Goal: Task Accomplishment & Management: Manage account settings

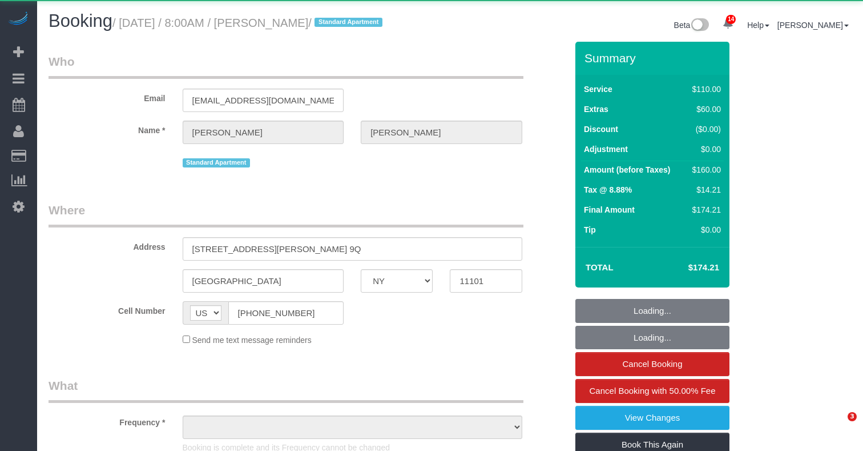
select select "NY"
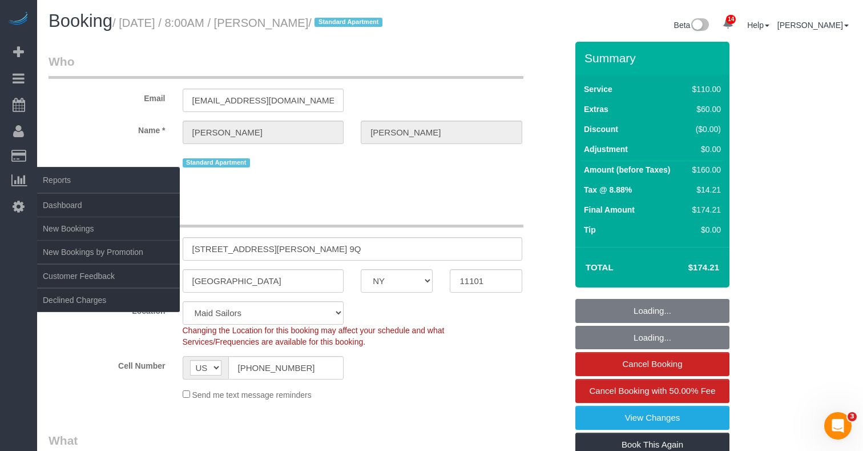
select select "object:807"
select select "string:stripe-card_17kx6v4VGloSiKo7gwgg6y0E"
select select "object:811"
select select "number:89"
select select "number:90"
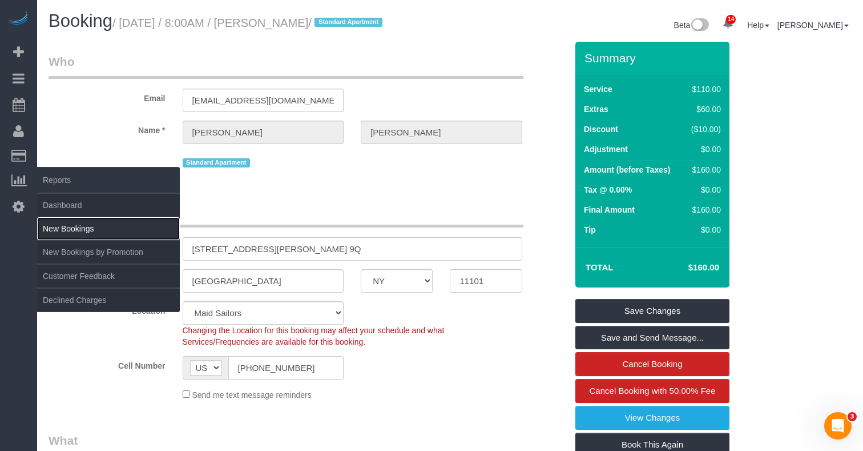
click at [70, 223] on link "New Bookings" at bounding box center [108, 228] width 143 height 23
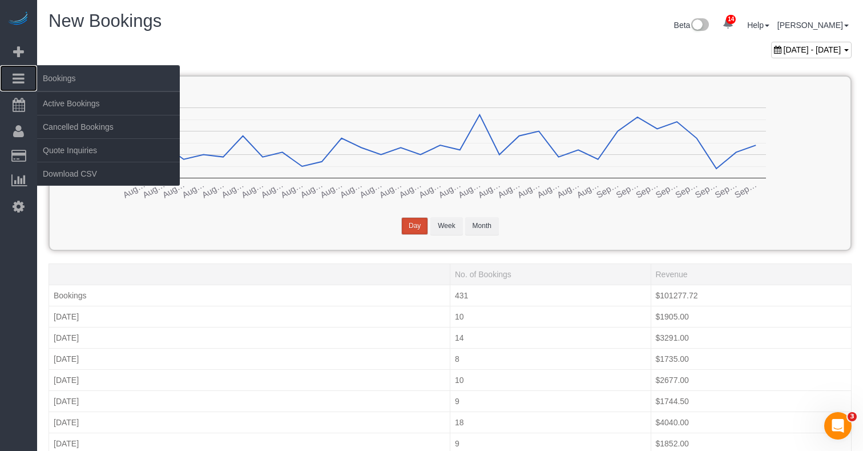
click at [55, 90] on span "Bookings" at bounding box center [108, 78] width 143 height 26
click at [57, 95] on link "Active Bookings" at bounding box center [108, 103] width 143 height 23
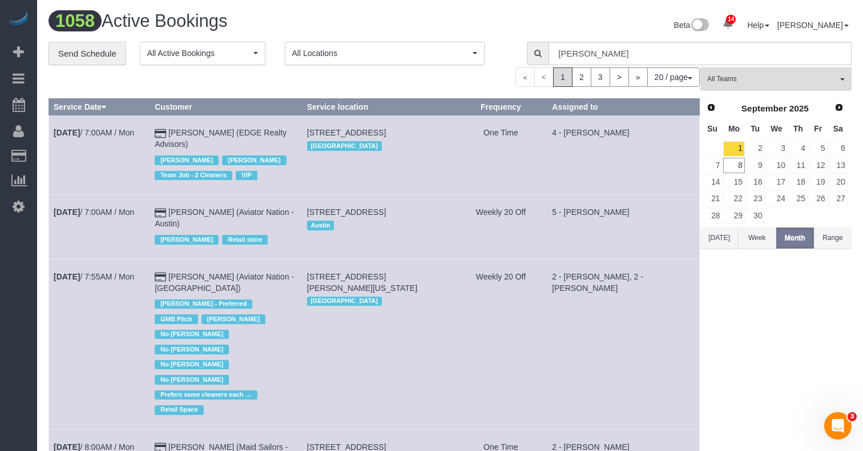
click at [797, 244] on button "Month" at bounding box center [796, 237] width 38 height 21
click at [769, 239] on button "Week" at bounding box center [757, 237] width 38 height 21
click at [786, 240] on button "Month" at bounding box center [796, 237] width 38 height 21
click at [757, 236] on button "Week" at bounding box center [757, 237] width 38 height 21
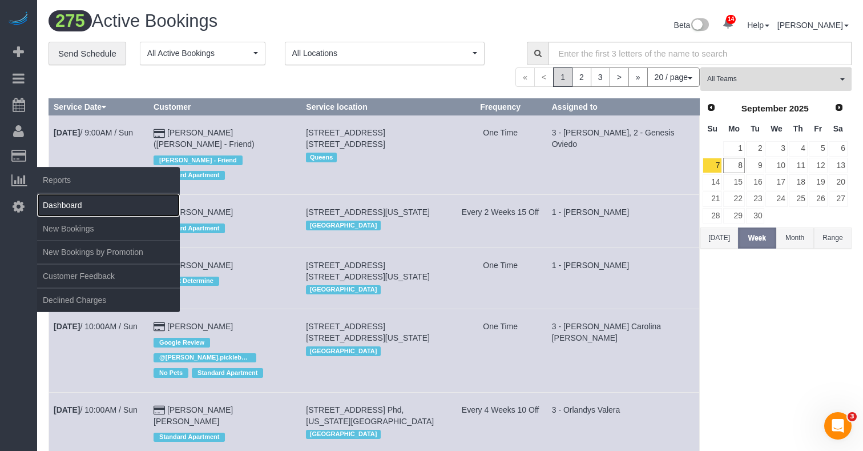
click at [73, 202] on link "Dashboard" at bounding box center [108, 205] width 143 height 23
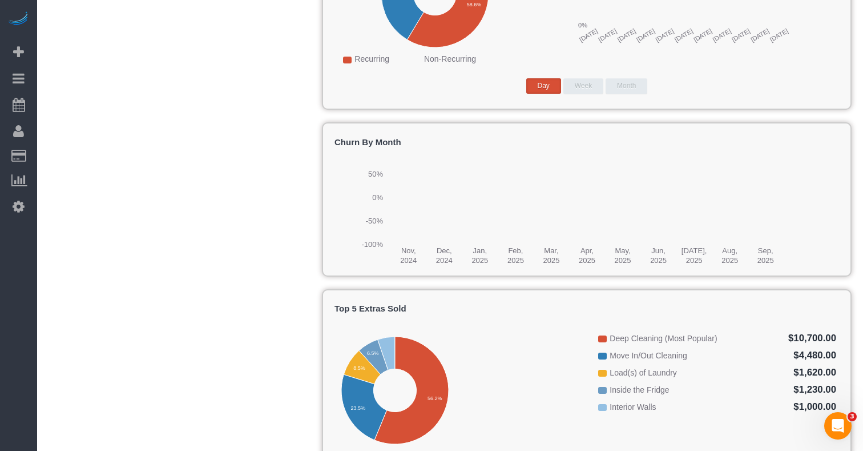
scroll to position [1270, 0]
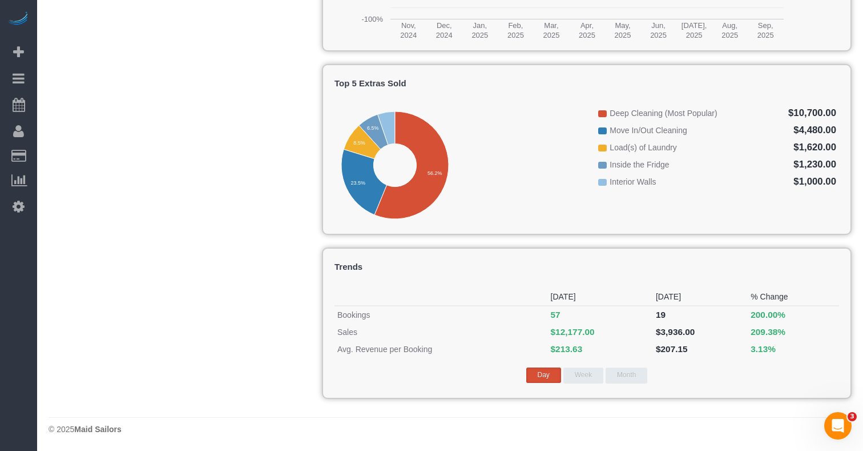
click at [582, 375] on button "Week" at bounding box center [584, 374] width 40 height 15
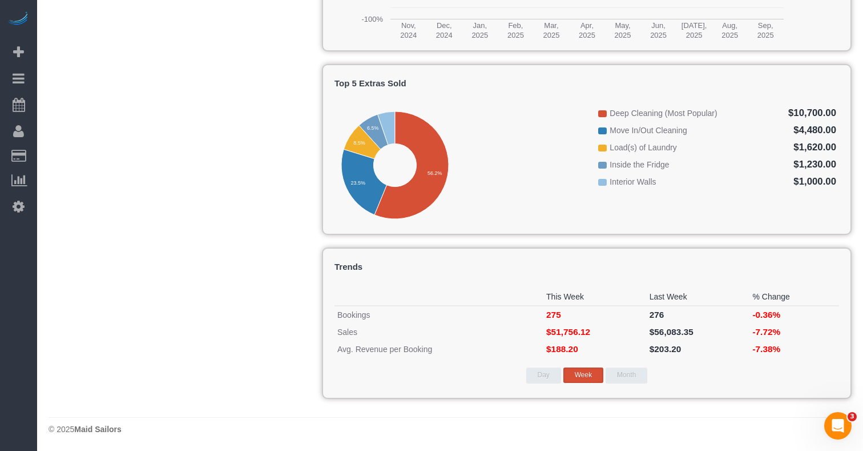
click at [615, 377] on button "Month" at bounding box center [627, 374] width 42 height 15
click at [584, 375] on button "Week" at bounding box center [584, 374] width 40 height 15
click at [627, 381] on button "Month" at bounding box center [627, 374] width 42 height 15
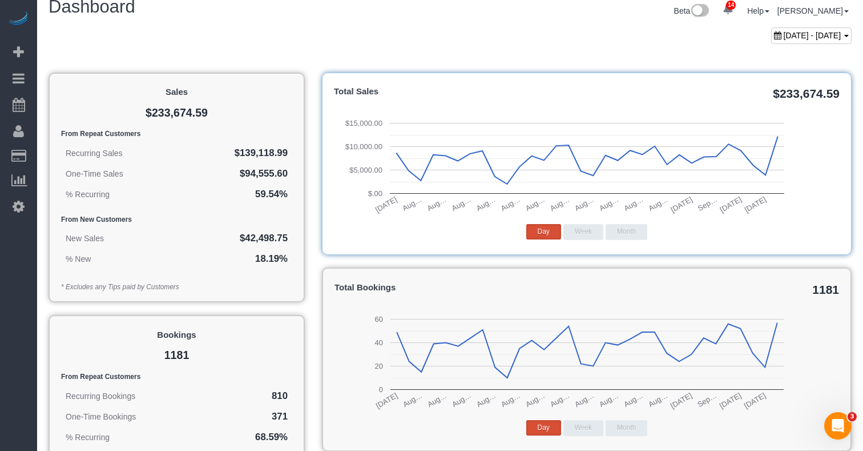
scroll to position [0, 0]
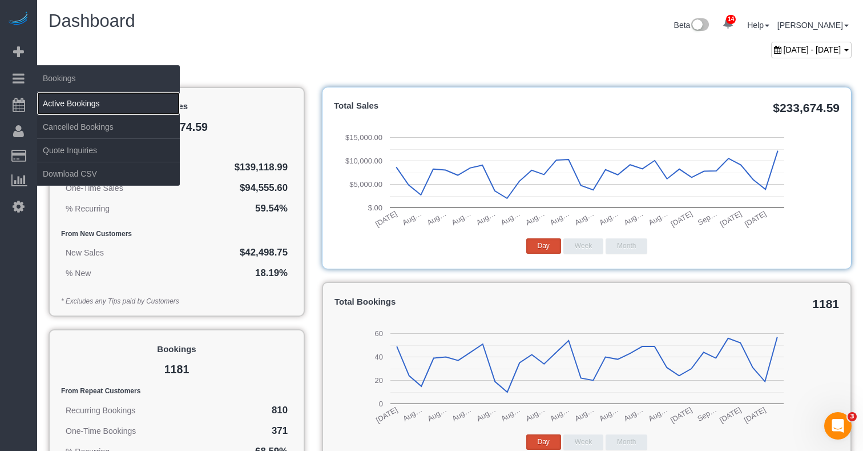
click at [67, 93] on link "Active Bookings" at bounding box center [108, 103] width 143 height 23
